Goal: Contribute content: Contribute content

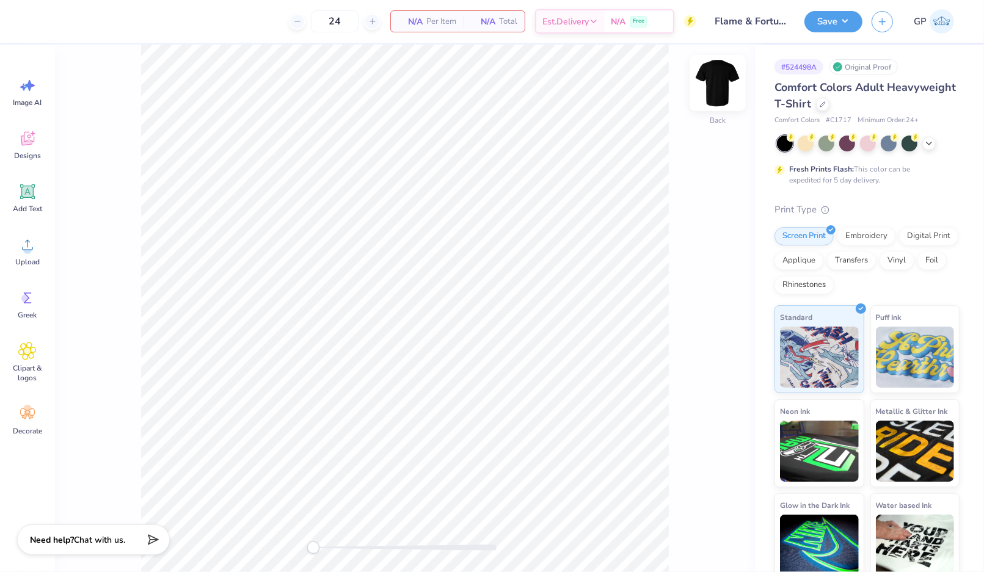
click at [727, 93] on img at bounding box center [717, 83] width 49 height 49
click at [16, 245] on div "Upload" at bounding box center [27, 251] width 44 height 46
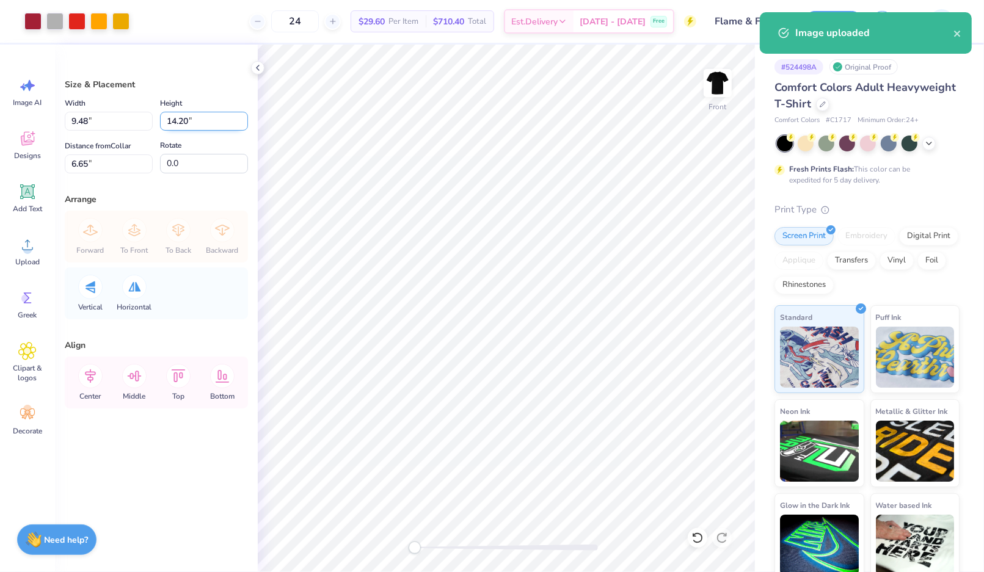
click at [198, 112] on input "14.20" at bounding box center [204, 121] width 88 height 19
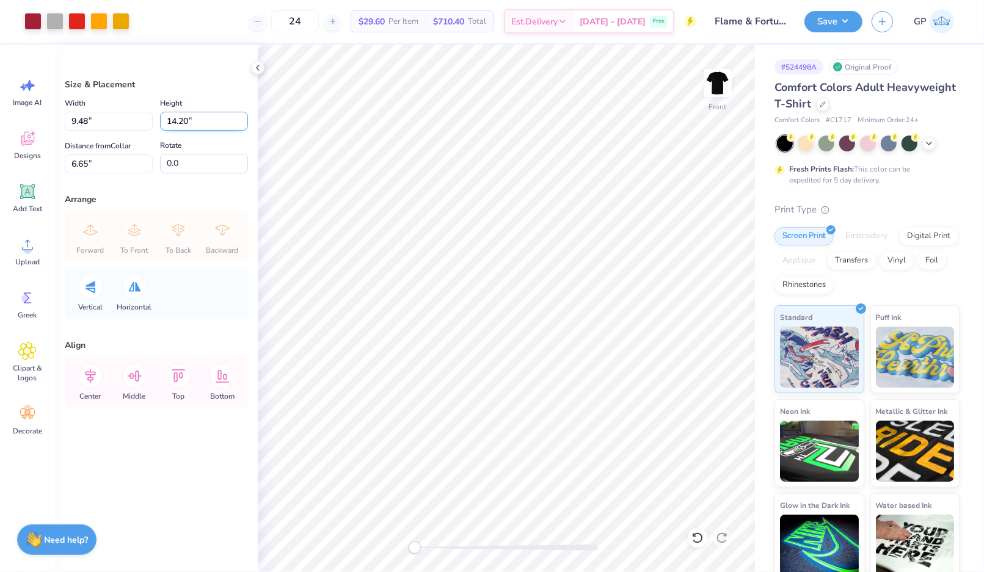
click at [198, 112] on input "14.20" at bounding box center [204, 121] width 88 height 19
type input "15"
type input "10.02"
type input "15.00"
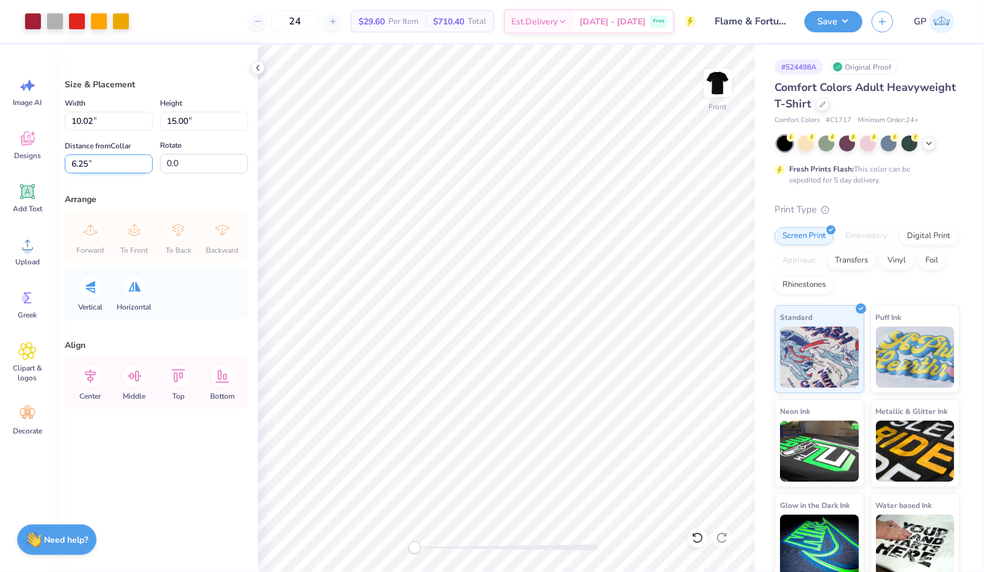
click at [91, 164] on input "6.25" at bounding box center [109, 164] width 88 height 19
type input "3"
click at [214, 180] on div "Size & Placement Width 10.02 10.02 " Height 15.00 15.00 " Distance from Collar …" at bounding box center [156, 309] width 203 height 528
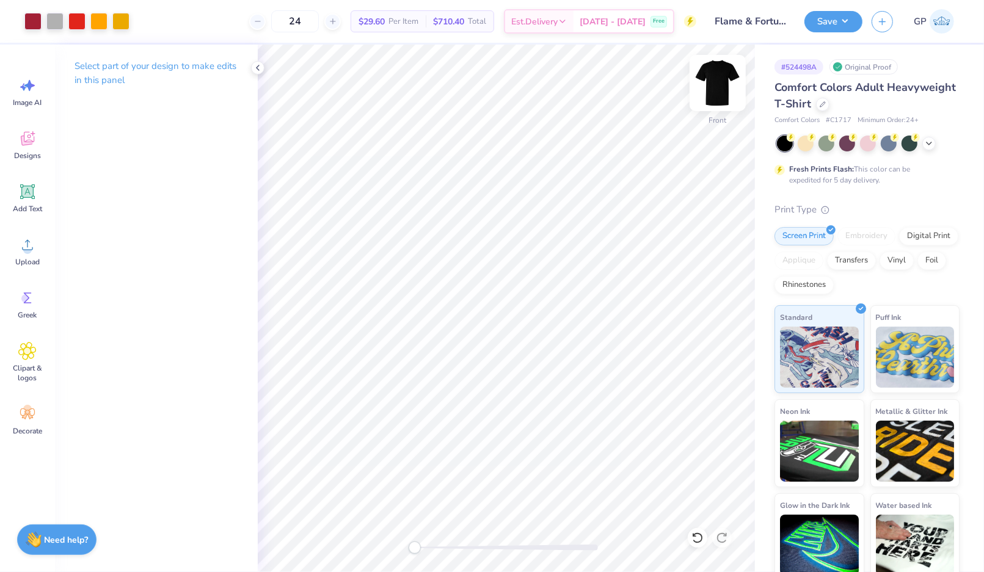
click at [732, 79] on img at bounding box center [717, 83] width 49 height 49
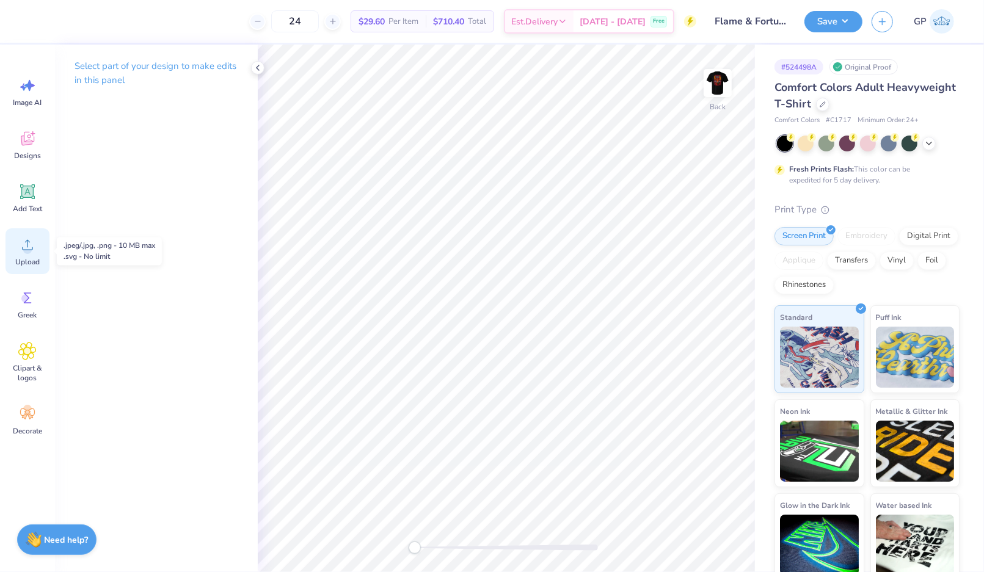
click at [32, 241] on icon at bounding box center [27, 245] width 18 height 18
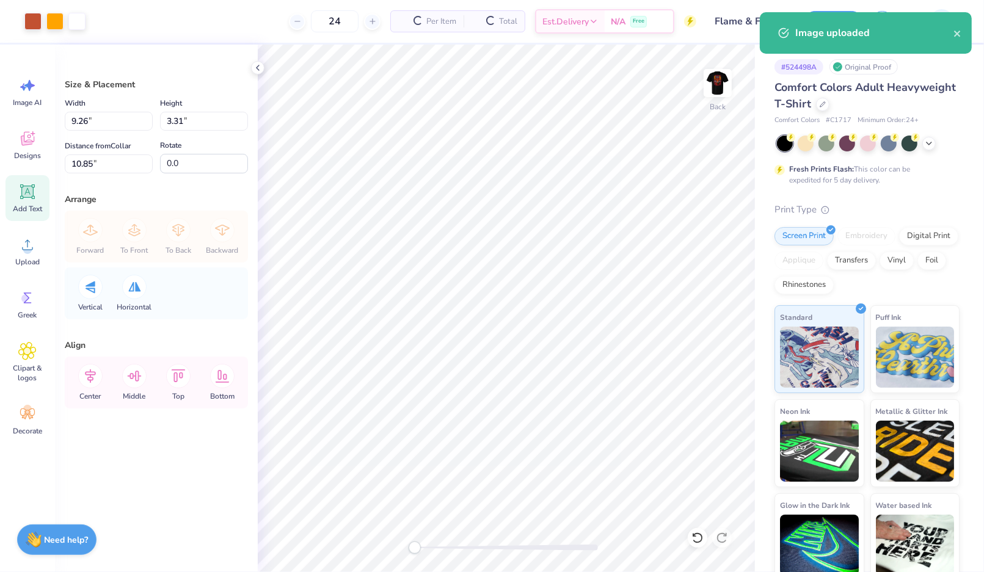
click at [24, 191] on icon at bounding box center [28, 192] width 12 height 12
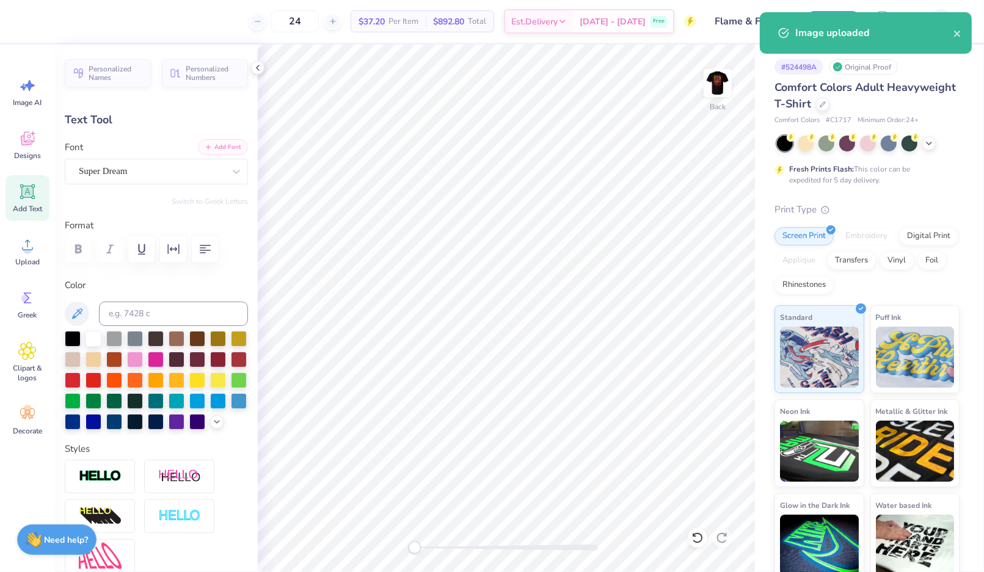
click at [205, 147] on icon "button" at bounding box center [208, 147] width 7 height 7
type textarea "WILL RICE"
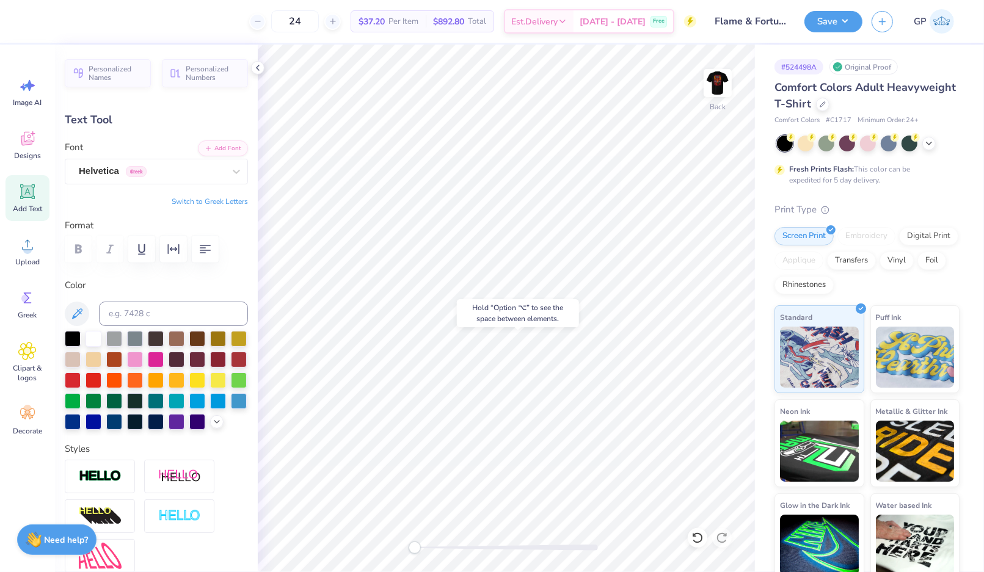
click at [496, 311] on div "Hold “Option ⌥” to see the space between elements." at bounding box center [518, 313] width 122 height 28
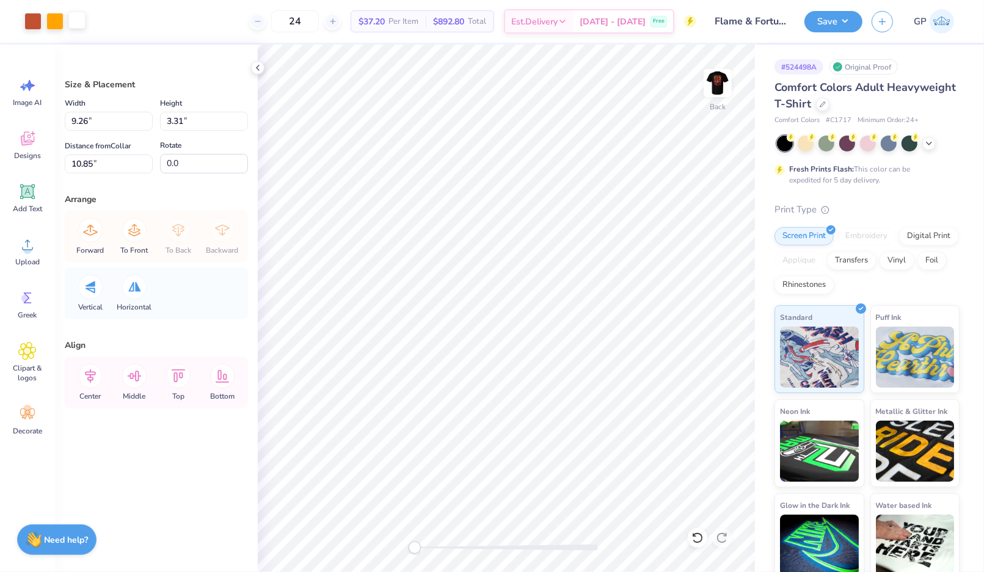
click at [75, 23] on div at bounding box center [76, 20] width 17 height 17
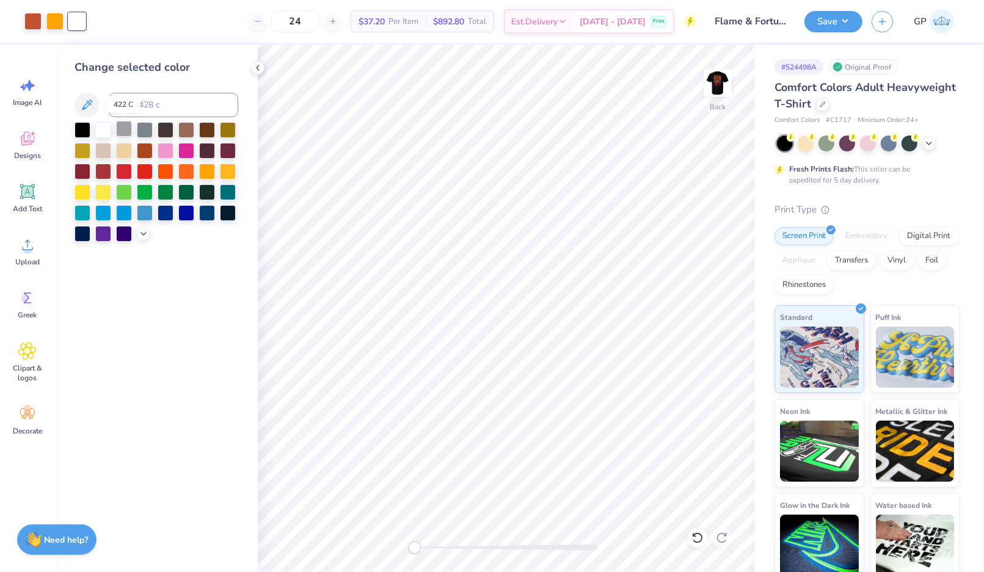
click at [122, 128] on div at bounding box center [124, 129] width 16 height 16
click at [457, 544] on div at bounding box center [506, 548] width 183 height 12
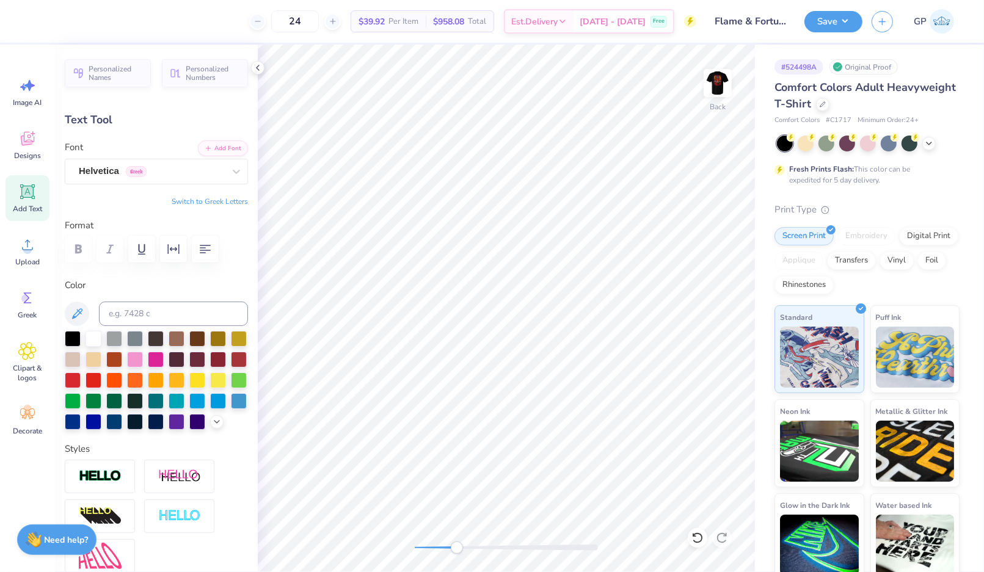
type input "6.79"
type input "1.03"
type input "11.95"
type input "6.16"
type input "0.93"
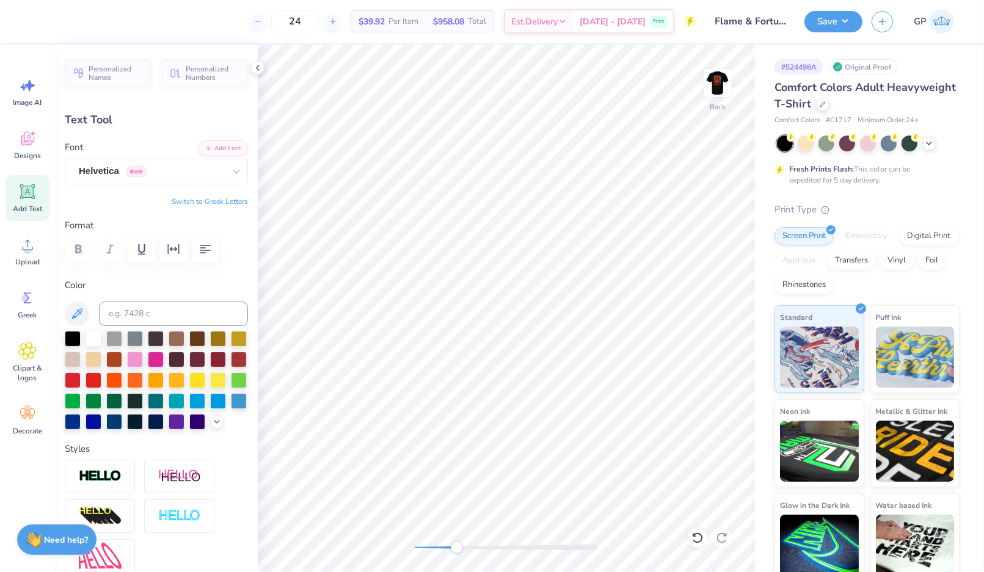
type input "11.34"
type textarea "COLLEGE"
click at [446, 544] on div at bounding box center [506, 548] width 183 height 12
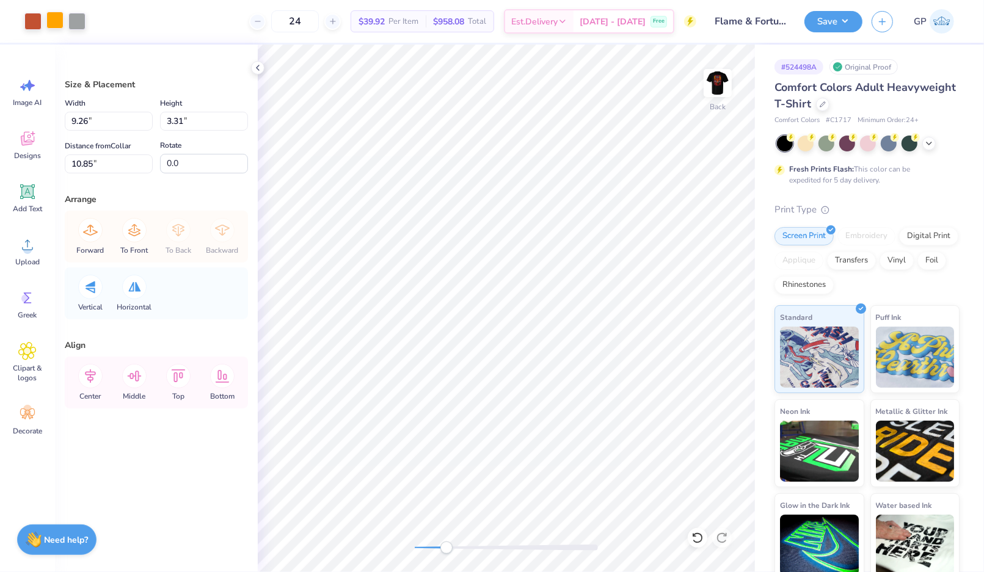
click at [54, 24] on div at bounding box center [54, 20] width 17 height 17
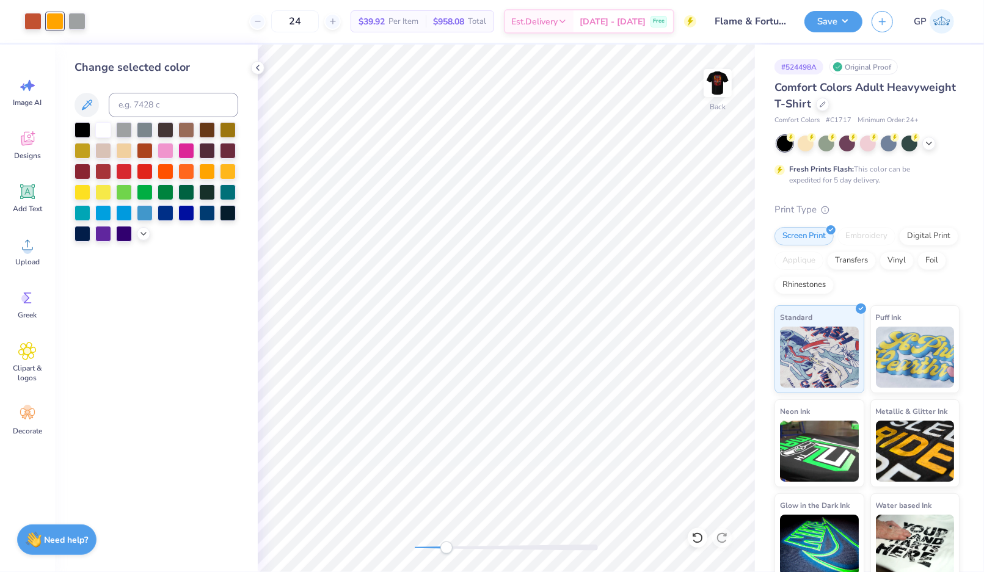
click at [124, 128] on div at bounding box center [124, 130] width 16 height 16
click at [29, 13] on div at bounding box center [32, 20] width 17 height 17
click at [127, 131] on div at bounding box center [124, 129] width 16 height 16
click at [27, 246] on circle at bounding box center [27, 250] width 9 height 9
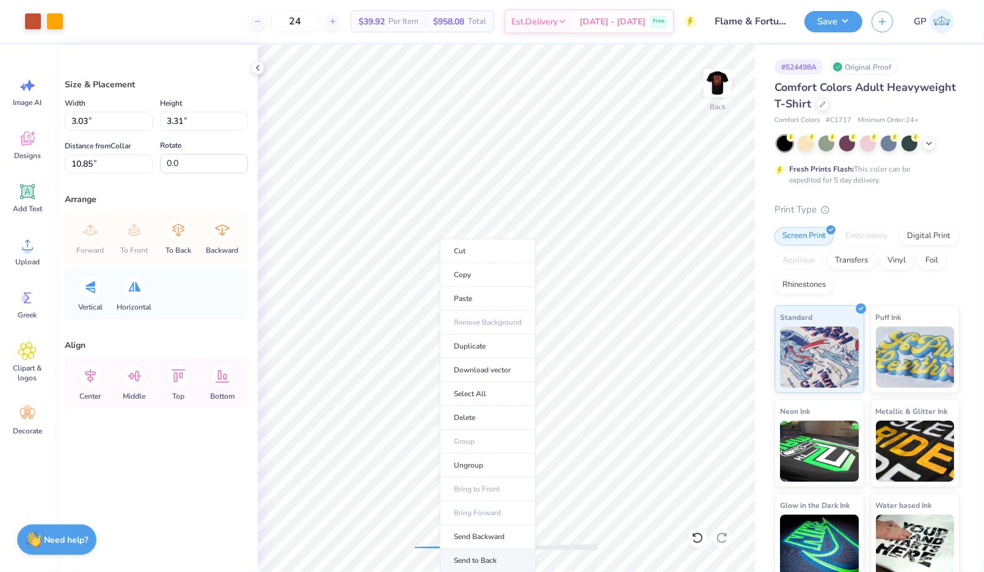
click at [478, 550] on li "Send to Back" at bounding box center [488, 561] width 96 height 24
type input "9.26"
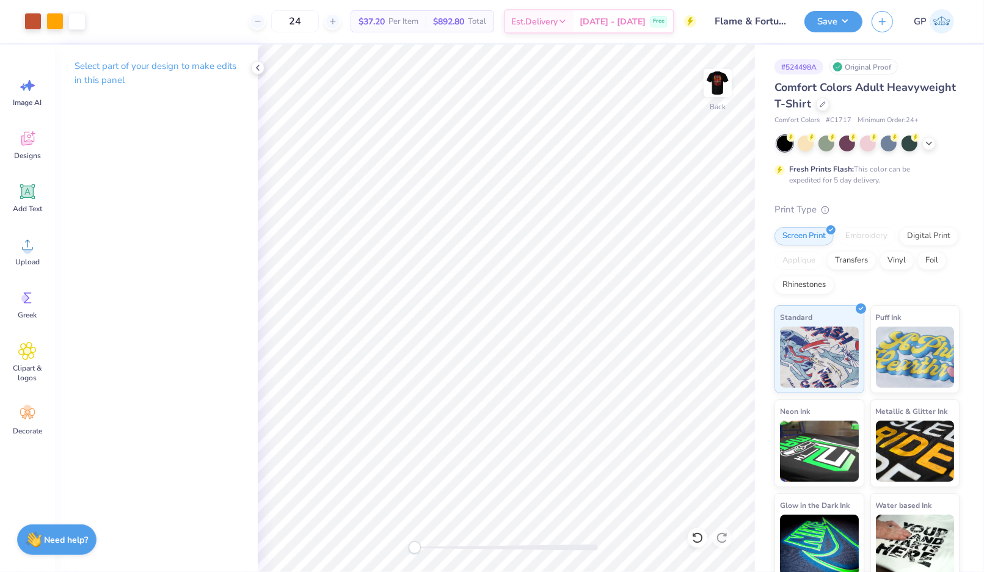
click at [387, 530] on div "Back" at bounding box center [506, 309] width 497 height 528
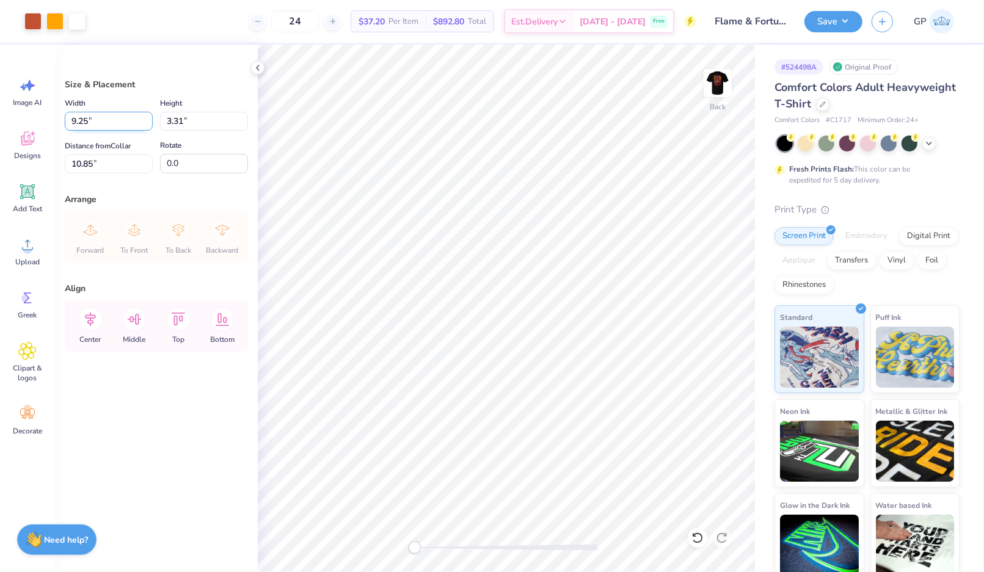
click at [85, 120] on input "9.25" at bounding box center [109, 121] width 88 height 19
type input "3.50"
type input "1.25"
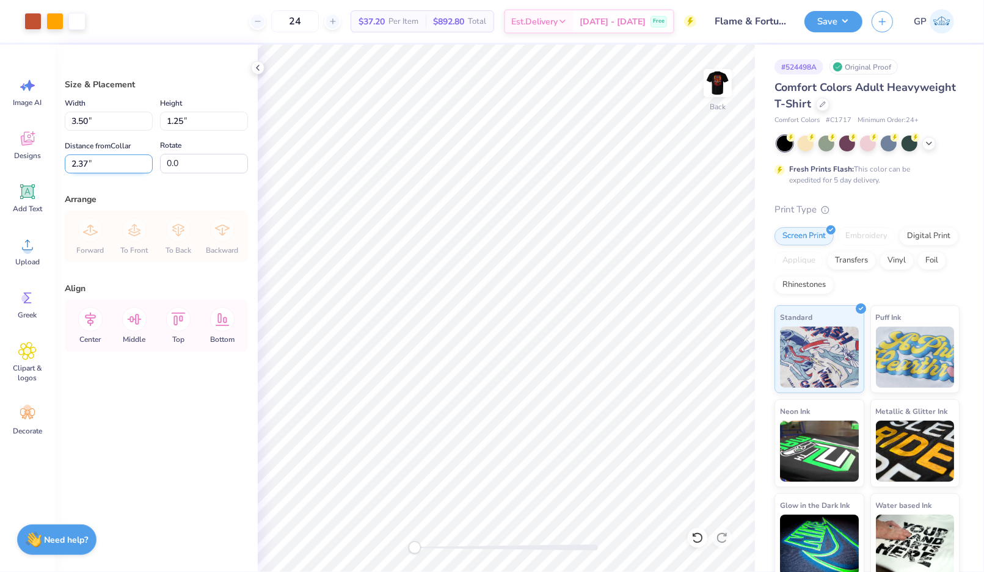
click at [104, 158] on input "2.37" at bounding box center [109, 164] width 88 height 19
type input "3.00"
click at [820, 24] on button "Save" at bounding box center [833, 19] width 58 height 21
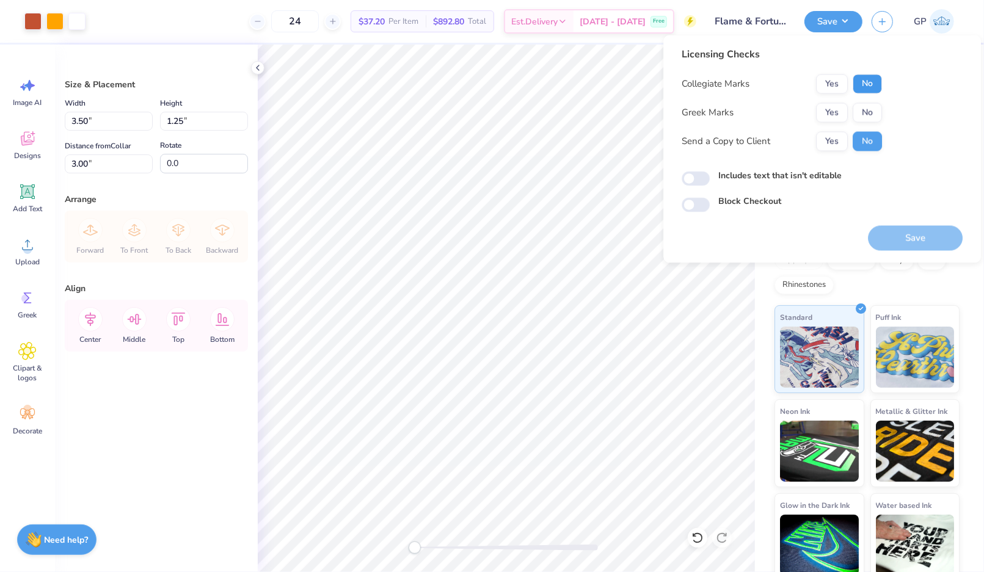
click at [867, 76] on button "No" at bounding box center [867, 85] width 29 height 20
click at [860, 115] on button "No" at bounding box center [867, 113] width 29 height 20
click at [698, 178] on input "Includes text that isn't editable" at bounding box center [696, 179] width 28 height 15
checkbox input "true"
click at [911, 234] on button "Save" at bounding box center [915, 238] width 95 height 25
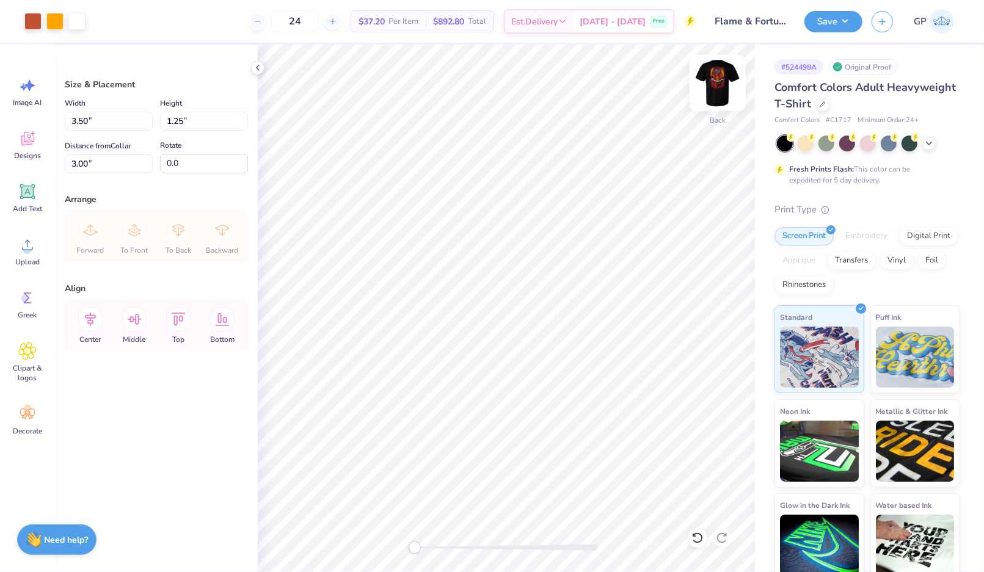
click at [714, 86] on img at bounding box center [717, 83] width 49 height 49
type input "10.02"
type input "15.00"
type input "3.00"
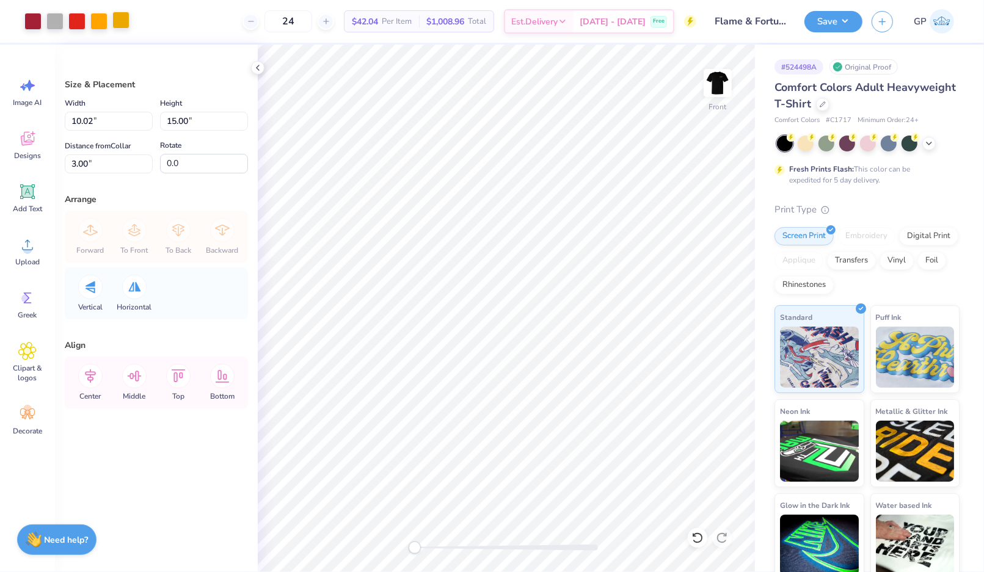
click at [128, 20] on div at bounding box center [120, 20] width 17 height 17
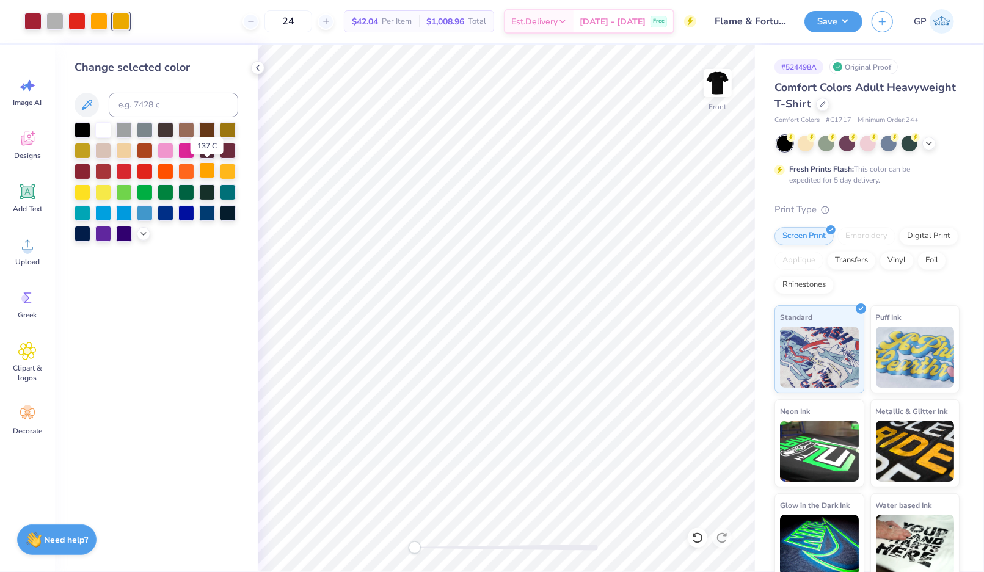
click at [202, 166] on div at bounding box center [207, 170] width 16 height 16
click at [824, 26] on button "Save" at bounding box center [833, 19] width 58 height 21
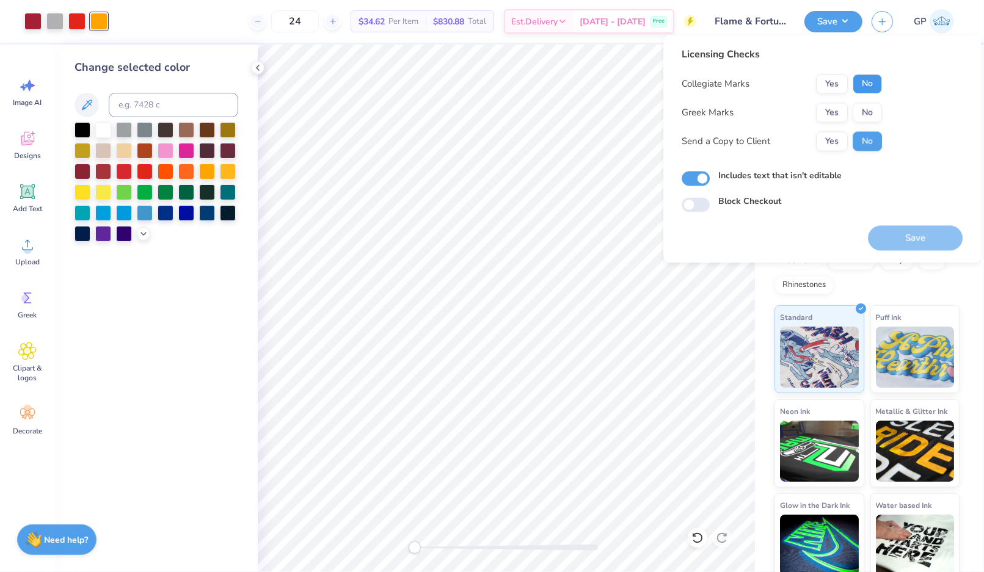
click at [864, 80] on button "No" at bounding box center [867, 85] width 29 height 20
click at [861, 108] on button "No" at bounding box center [867, 113] width 29 height 20
click at [875, 241] on button "Save" at bounding box center [915, 238] width 95 height 25
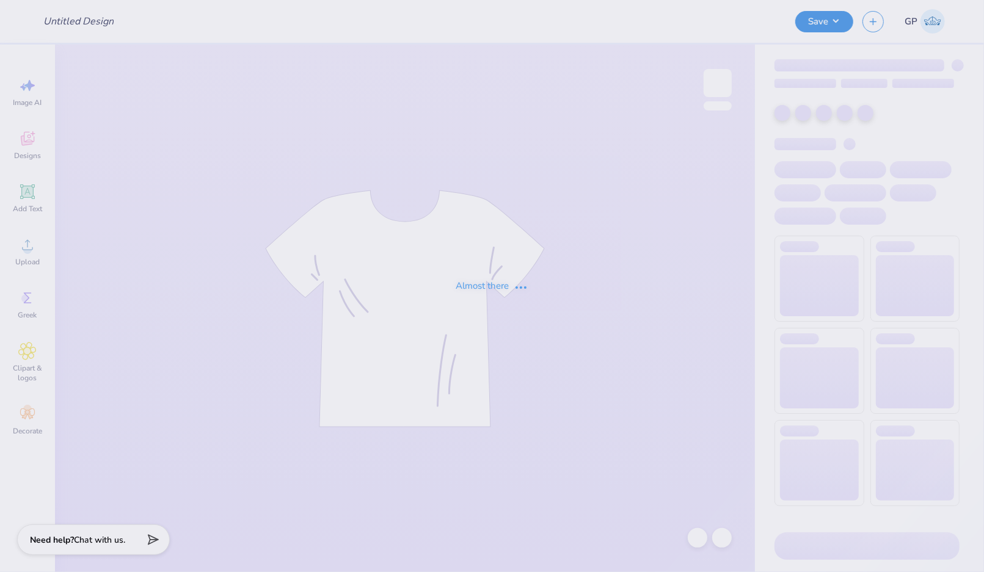
type input "KA Semi Formal 4"
